Goal: Task Accomplishment & Management: Manage account settings

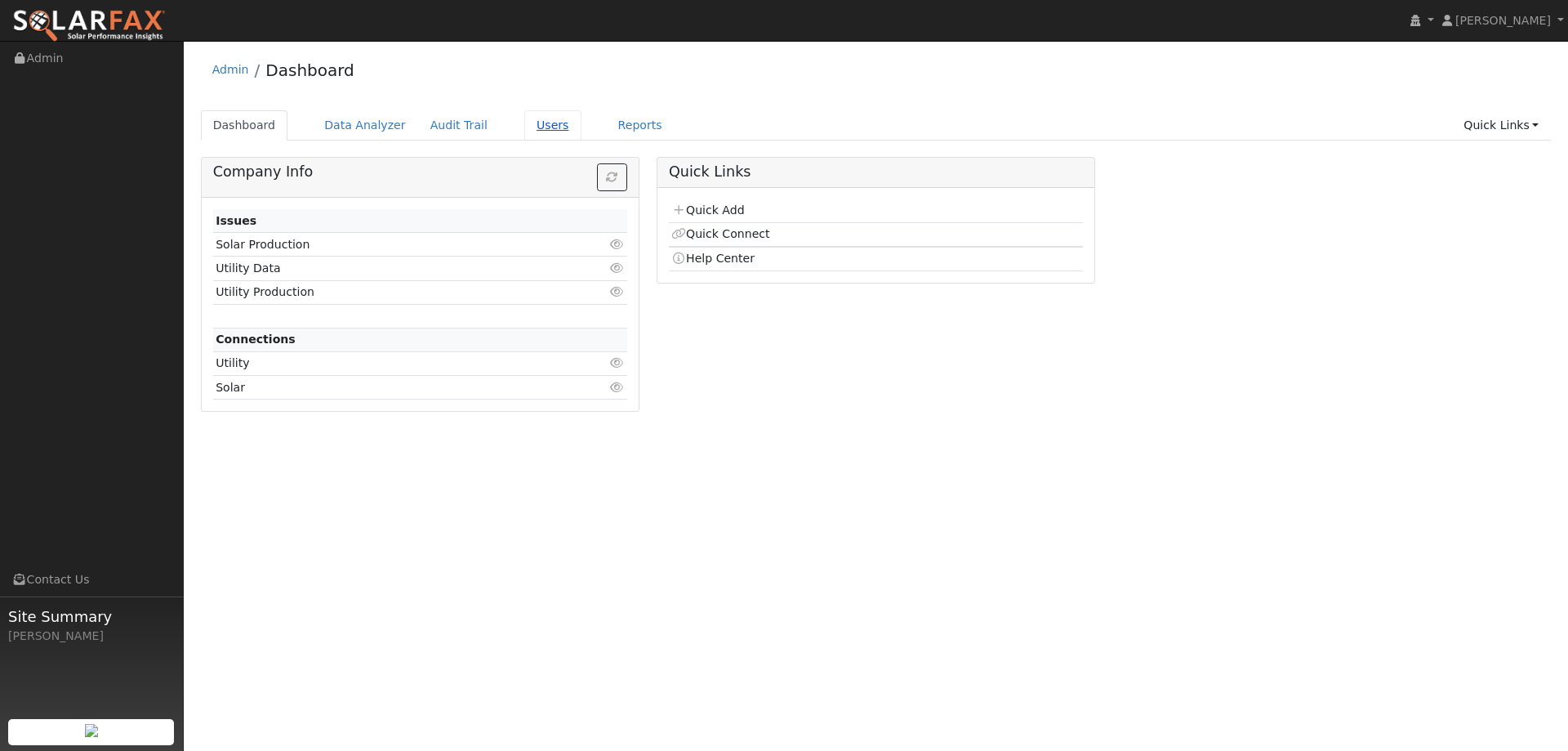
click at [524, 133] on link "Users" at bounding box center [552, 125] width 57 height 30
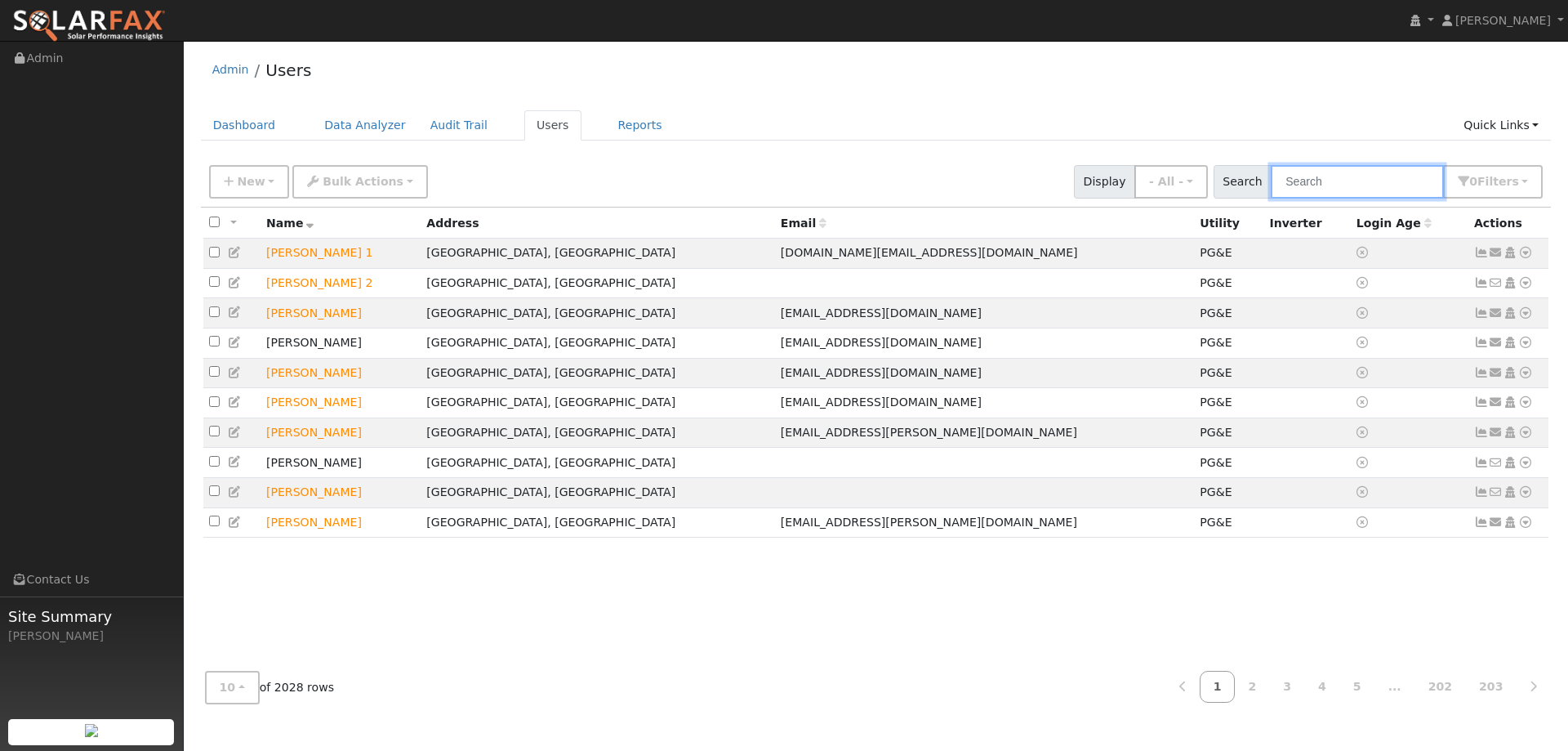
click at [1386, 185] on input "text" at bounding box center [1358, 182] width 173 height 33
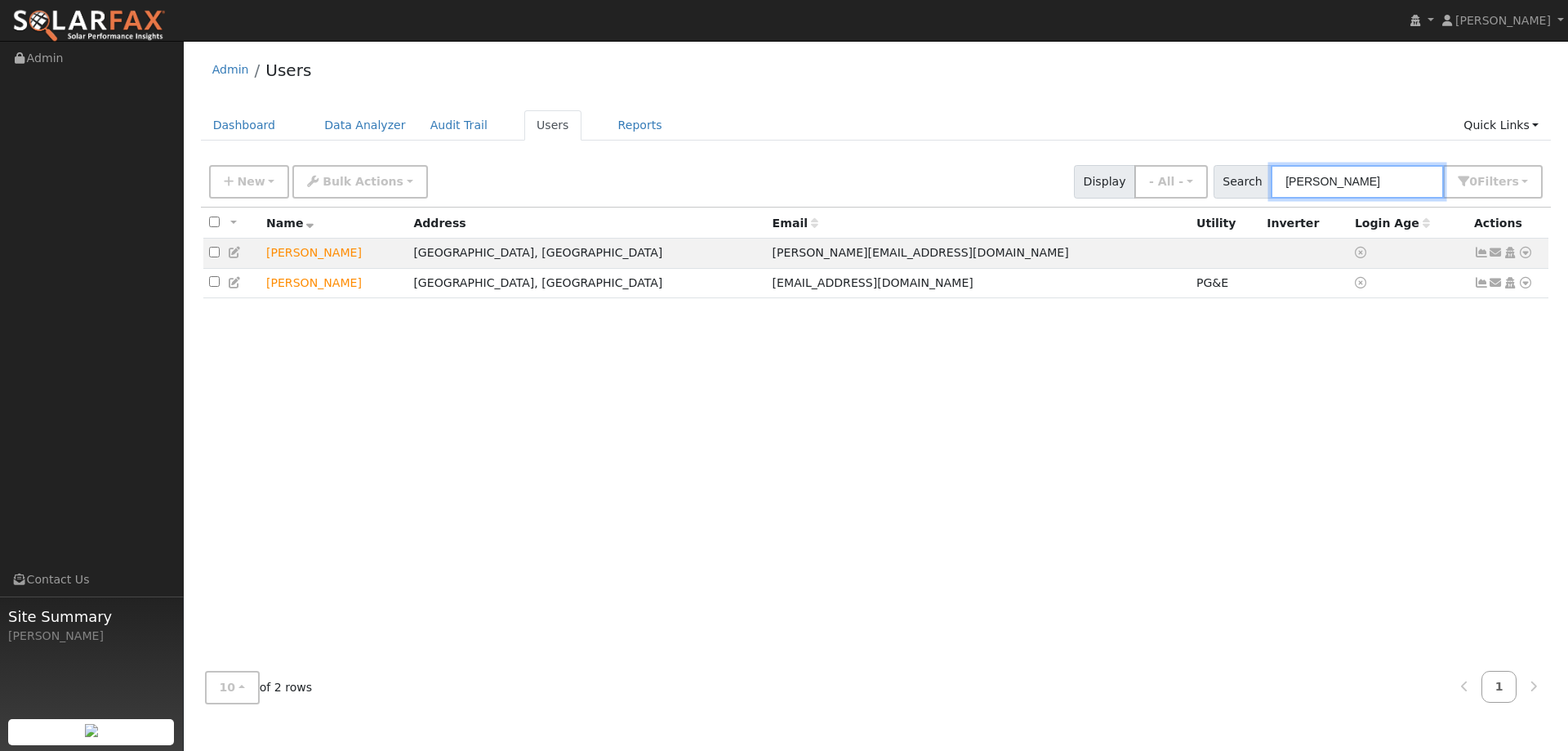
type input "Truong"
click at [1523, 254] on icon at bounding box center [1526, 252] width 15 height 11
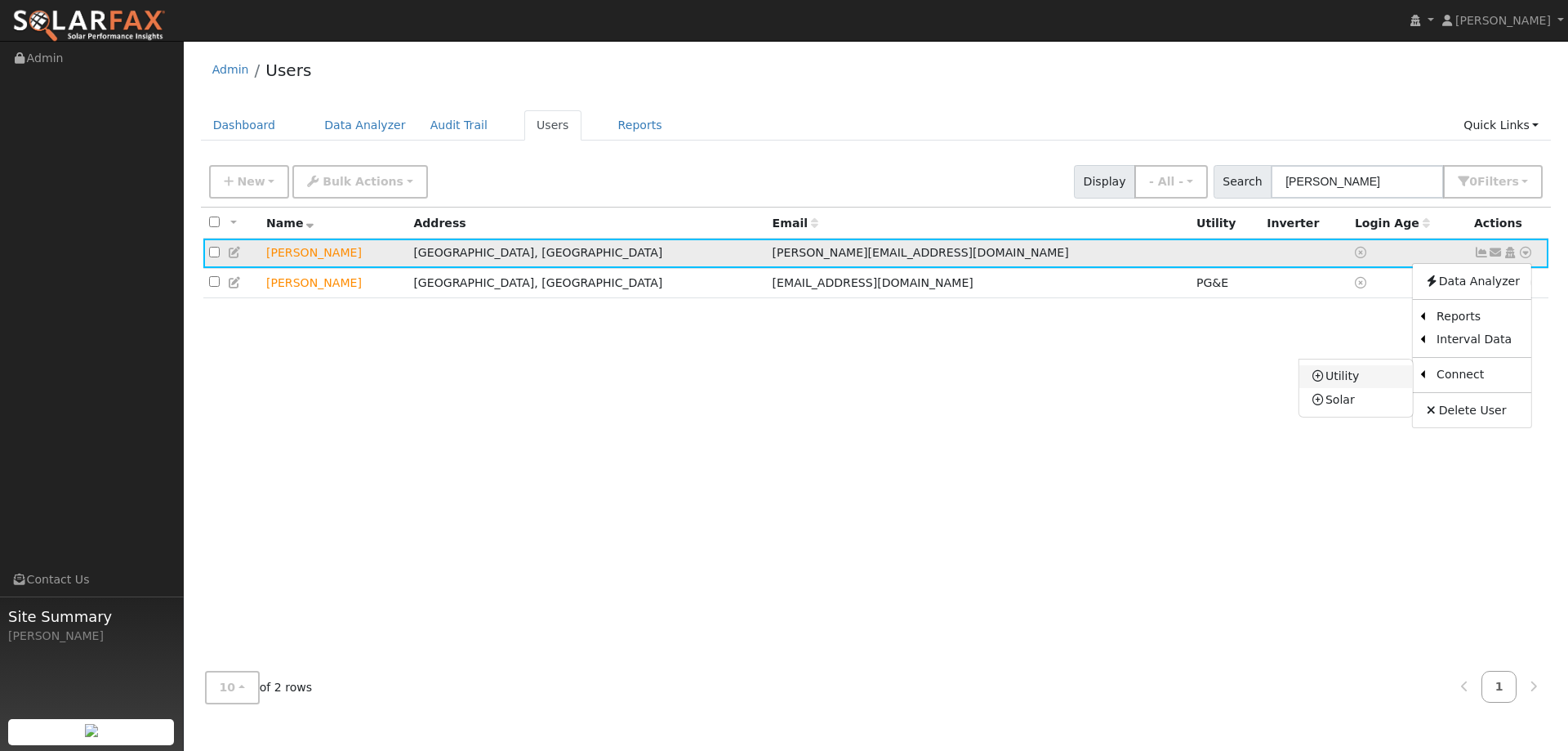
click at [1365, 380] on link "Utility" at bounding box center [1356, 376] width 113 height 23
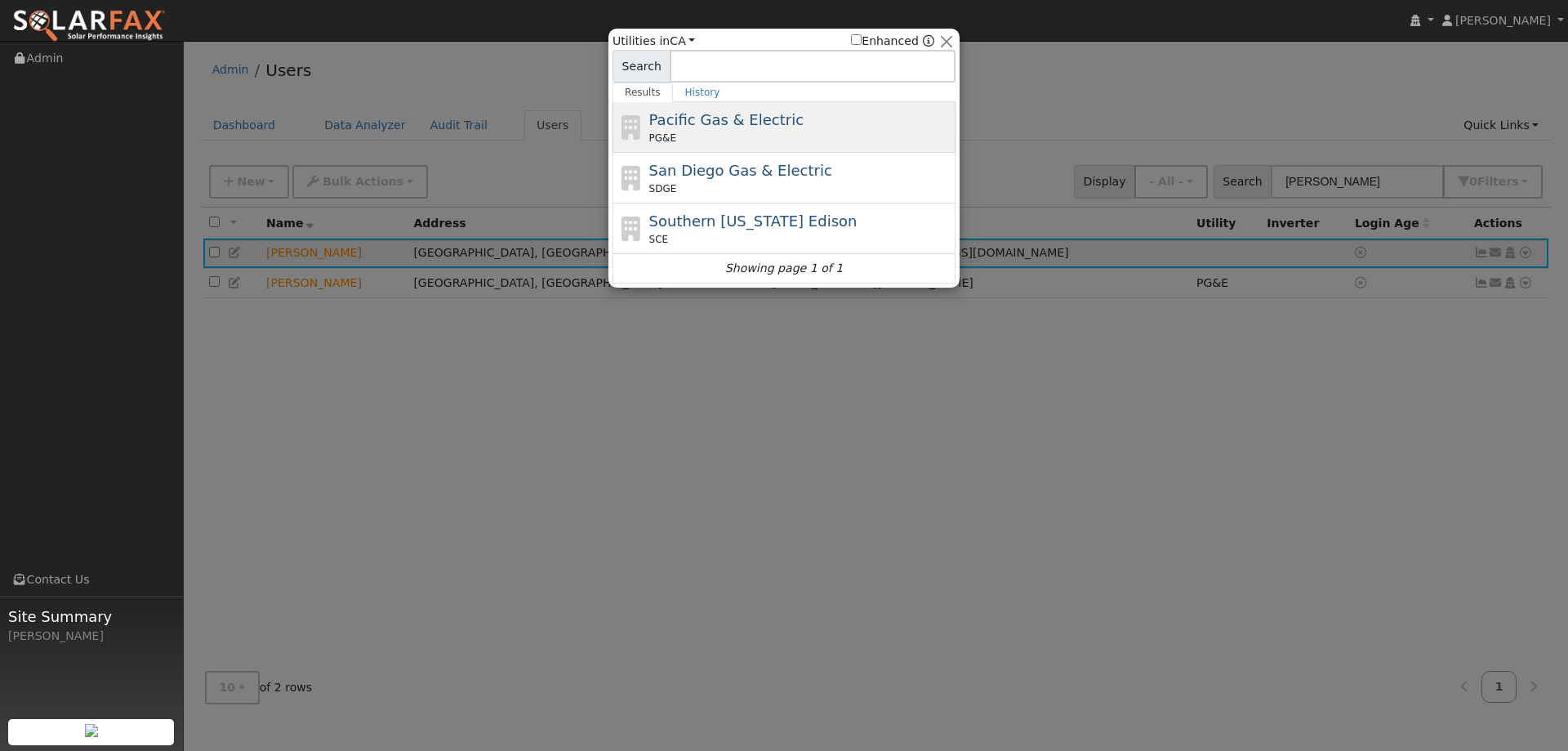
click at [861, 125] on div "Pacific Gas & Electric PG&E" at bounding box center [801, 127] width 303 height 37
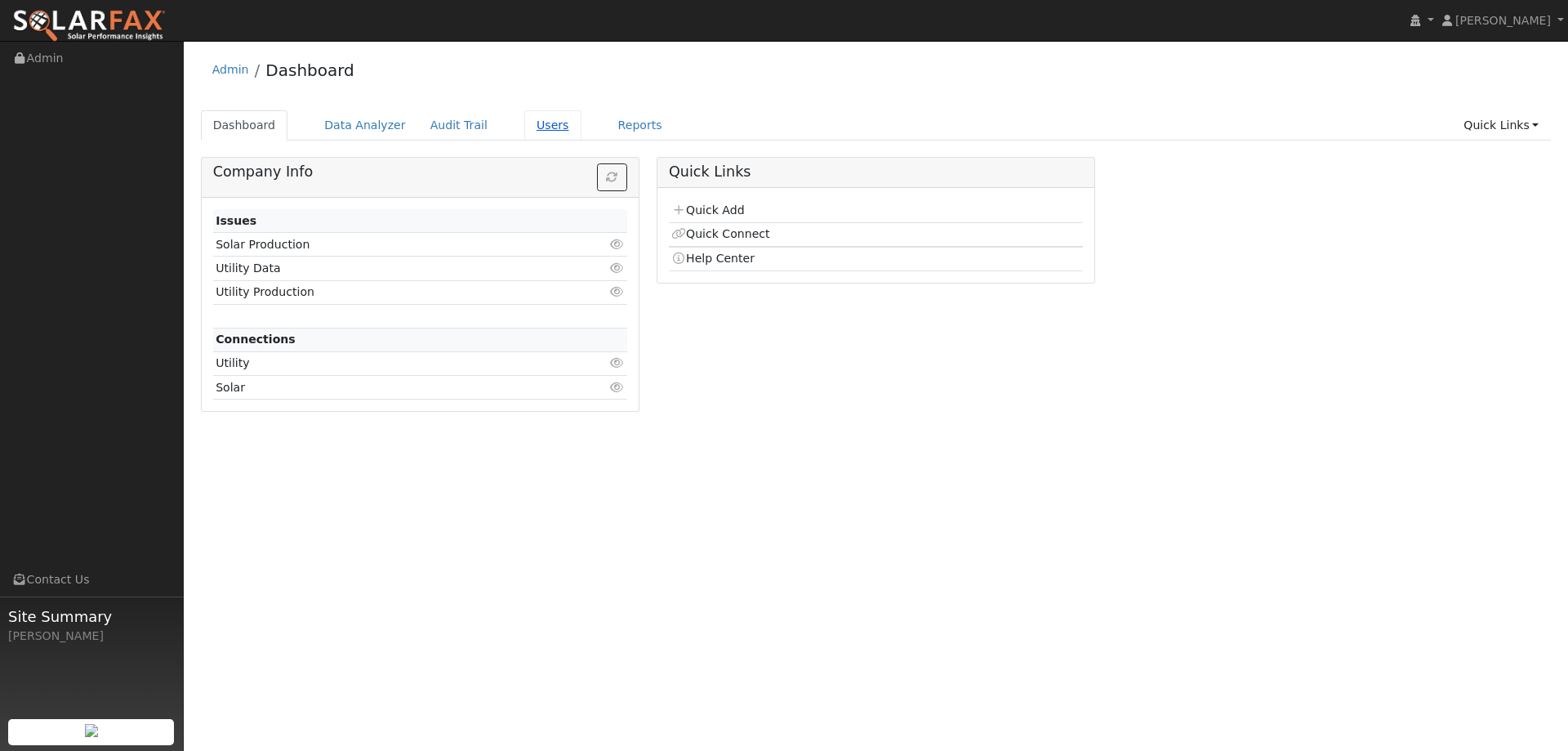
click at [524, 126] on link "Users" at bounding box center [552, 125] width 57 height 30
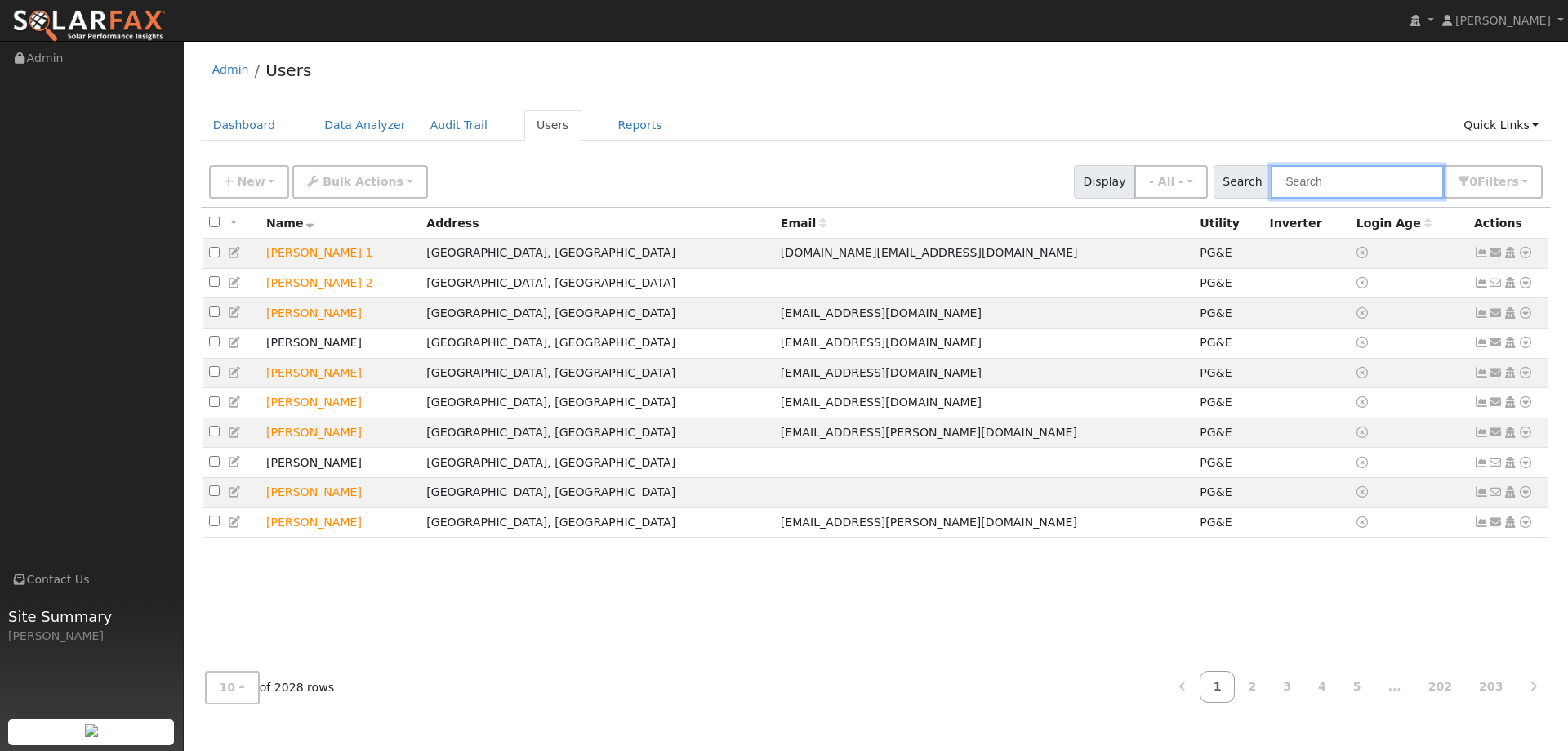
click at [1315, 186] on input "text" at bounding box center [1358, 182] width 173 height 33
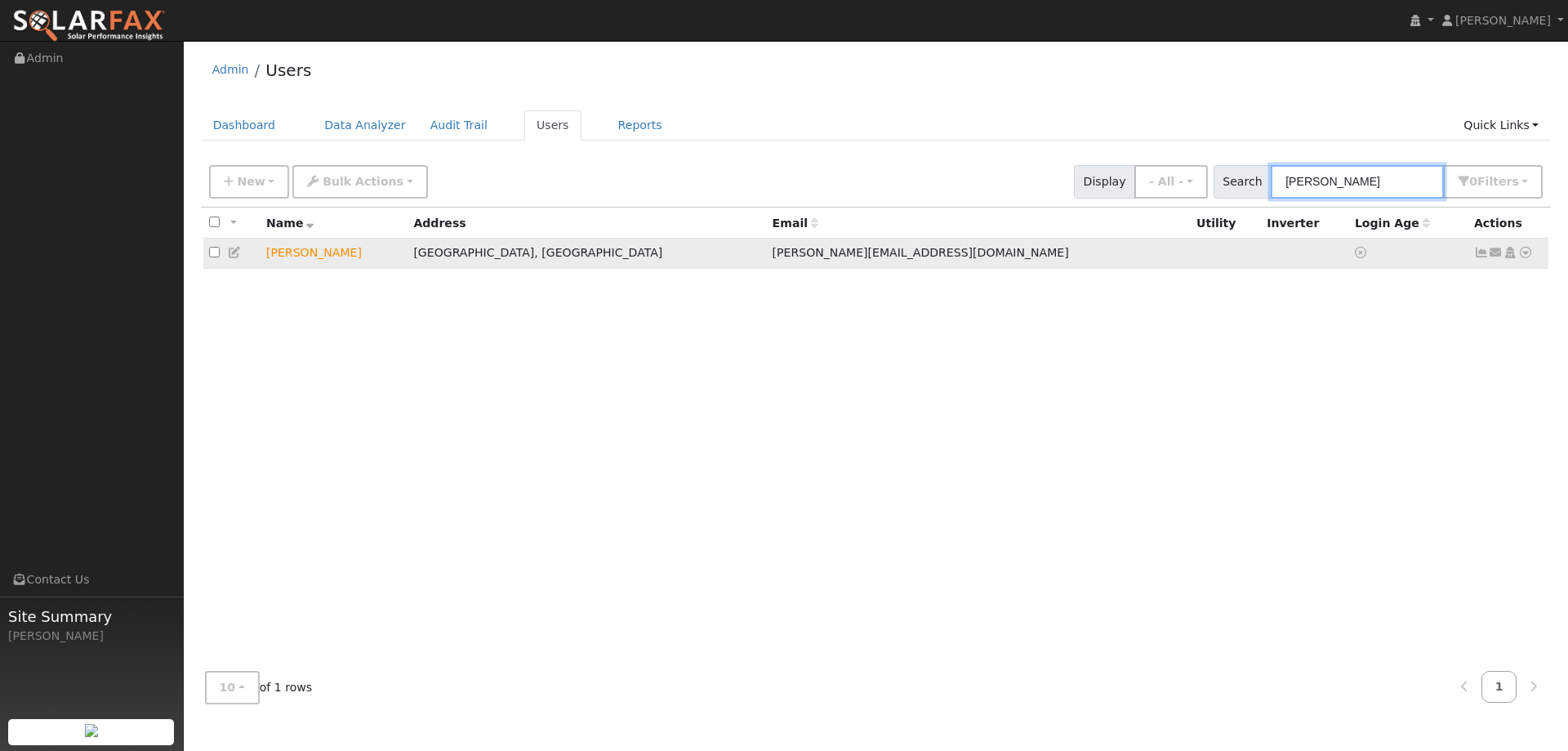
type input "[PERSON_NAME]"
drag, startPoint x: 1529, startPoint y: 251, endPoint x: 1518, endPoint y: 276, distance: 27.3
click at [1529, 251] on icon at bounding box center [1526, 252] width 15 height 11
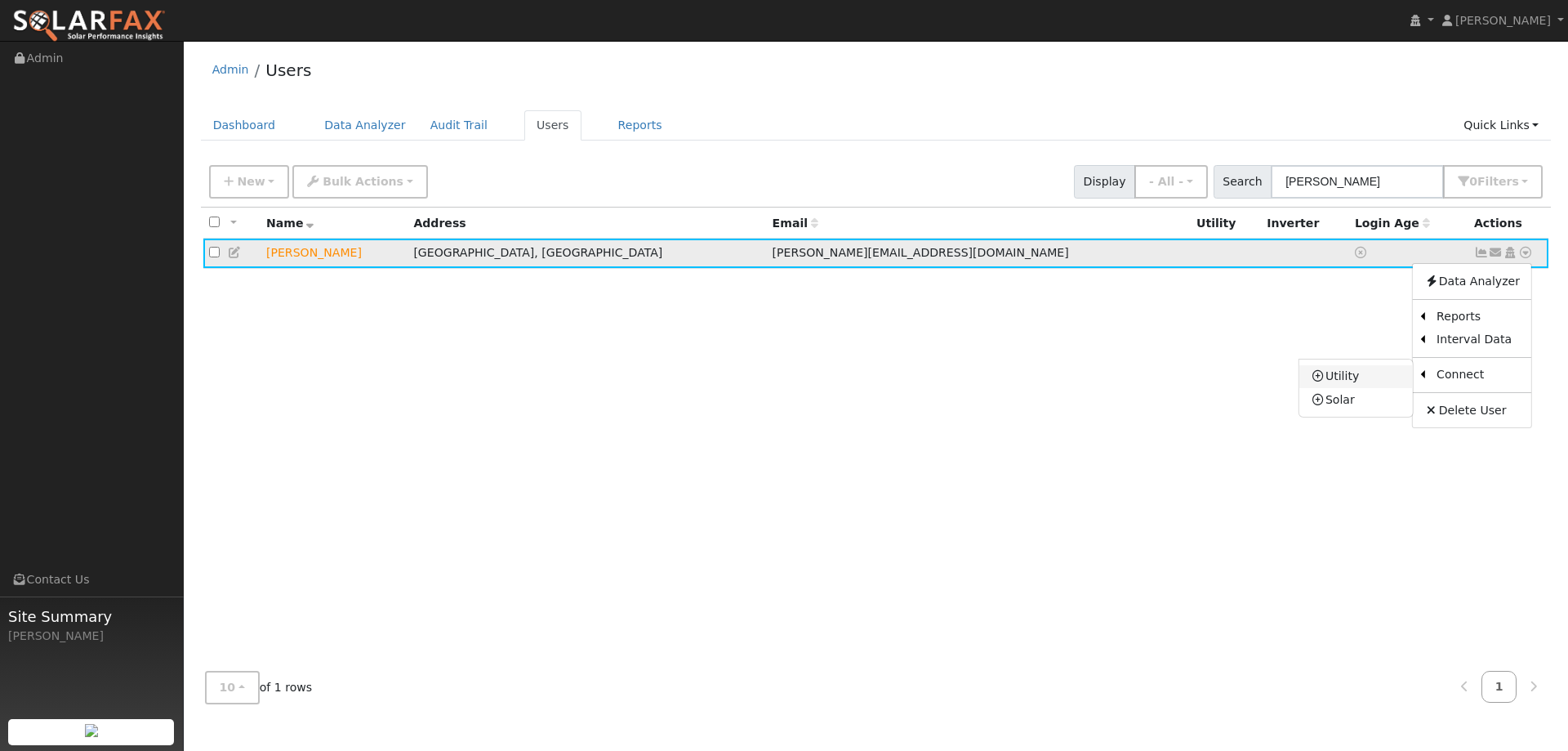
click at [1402, 368] on link "Utility" at bounding box center [1356, 376] width 113 height 23
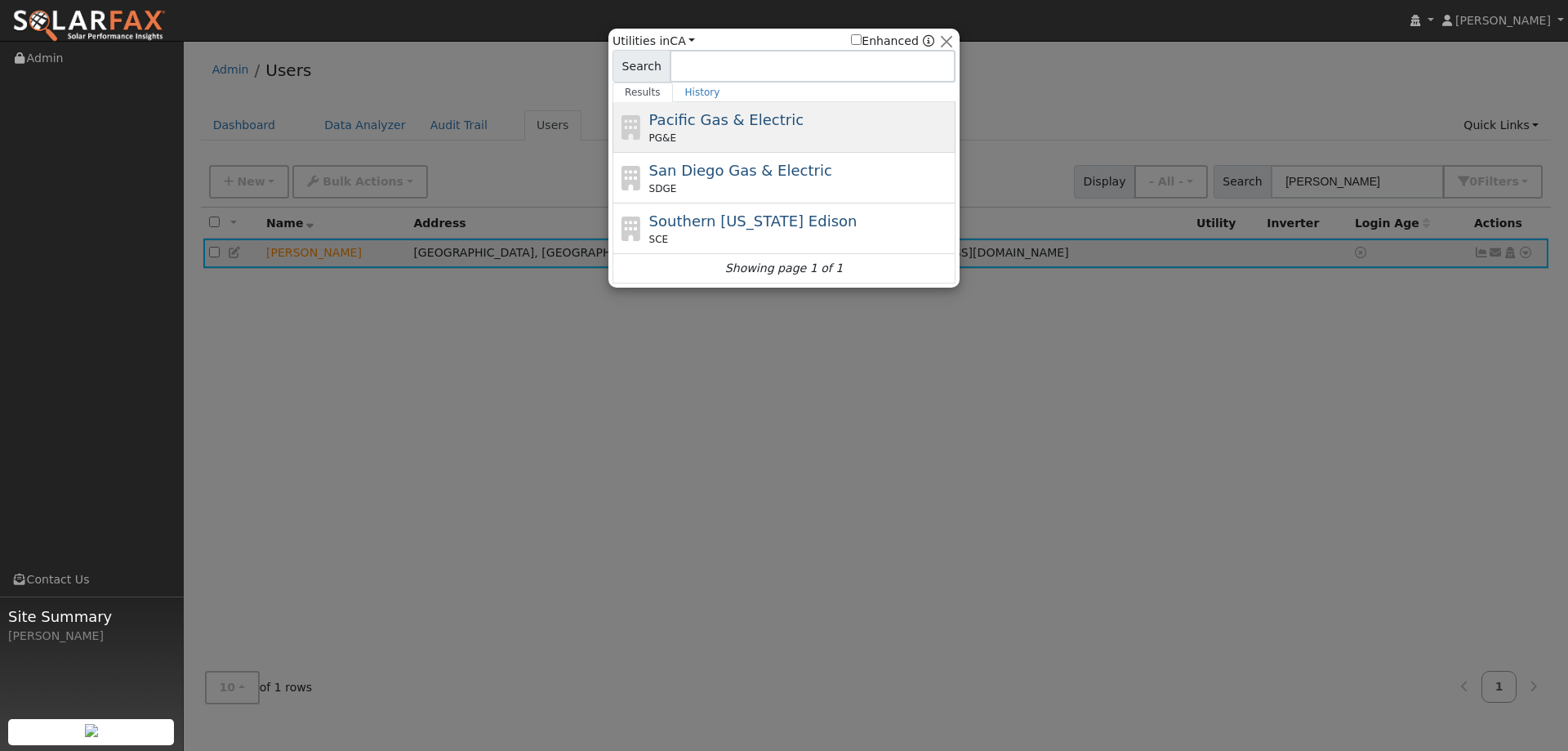
click at [745, 128] on span "Pacific Gas & Electric" at bounding box center [726, 119] width 154 height 18
